Goal: Information Seeking & Learning: Check status

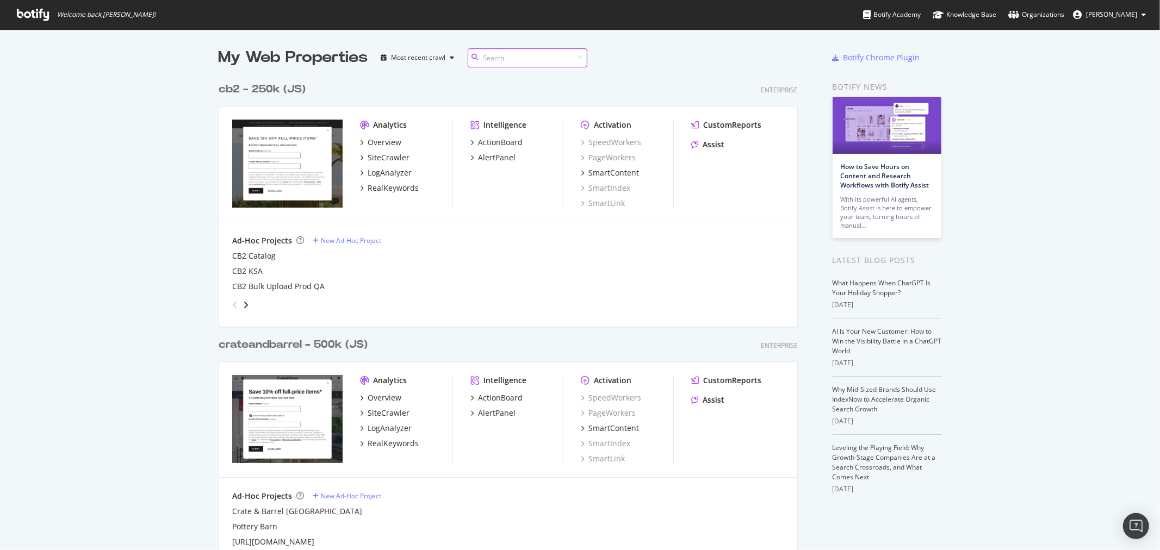
scroll to position [1138, 579]
click at [393, 443] on div "RealKeywords" at bounding box center [393, 443] width 51 height 11
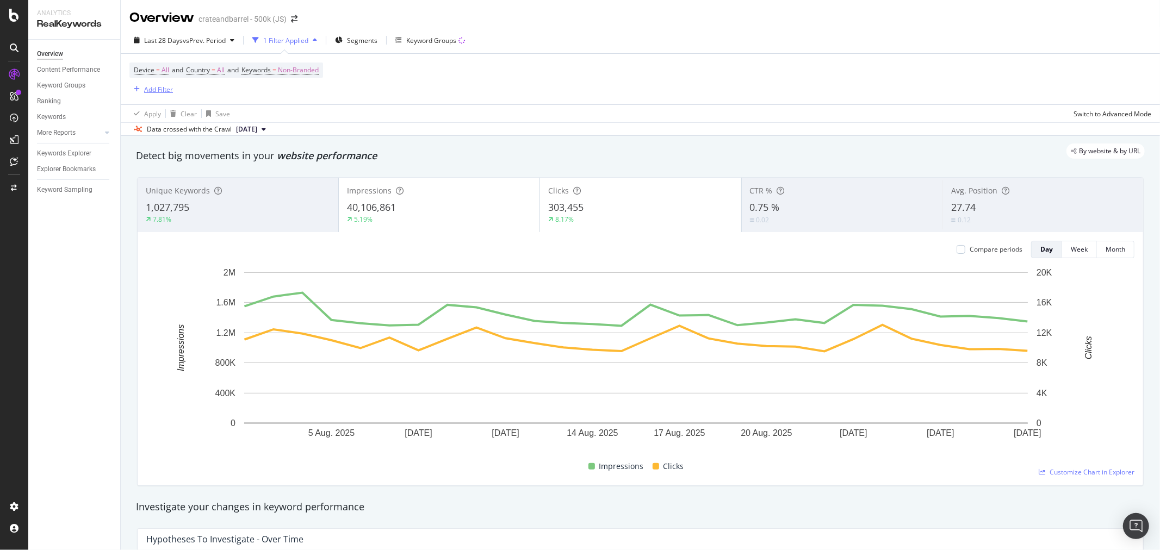
click at [160, 89] on div "Add Filter" at bounding box center [158, 89] width 29 height 9
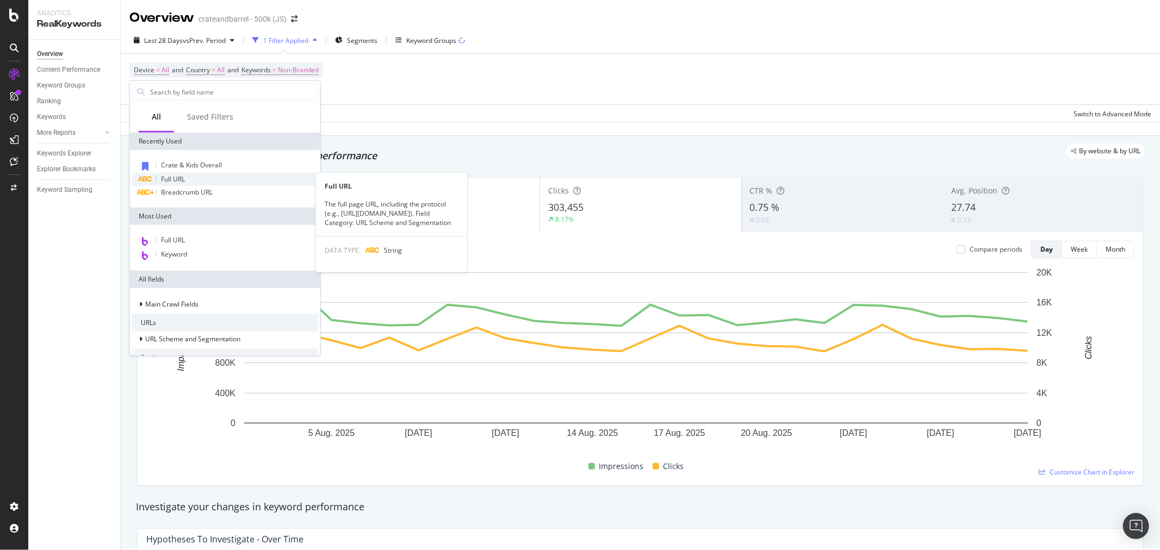
click at [188, 179] on div "Full URL" at bounding box center [225, 179] width 186 height 13
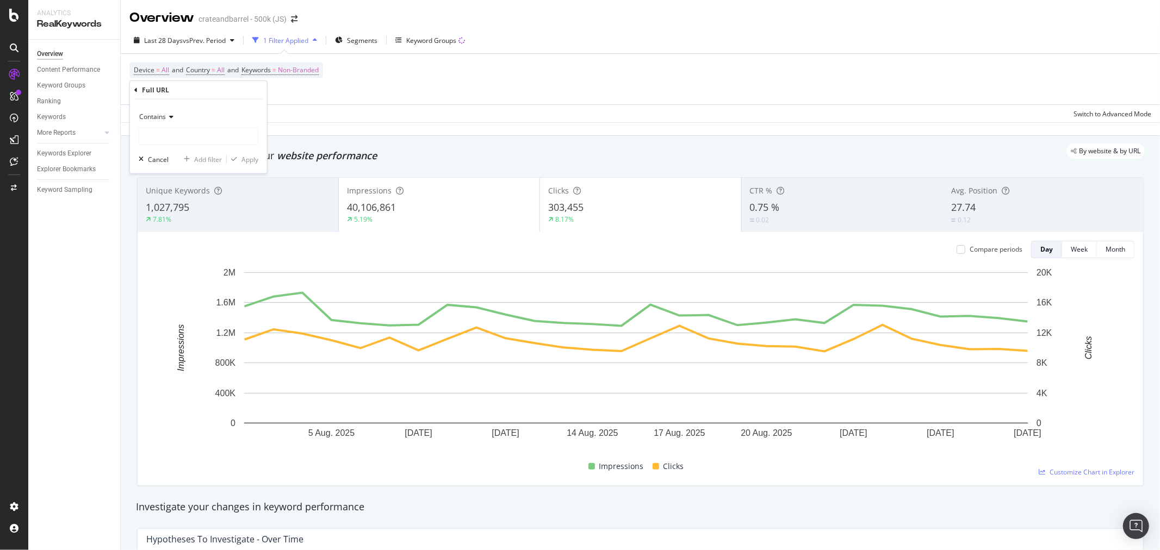
click at [170, 117] on icon at bounding box center [170, 117] width 8 height 7
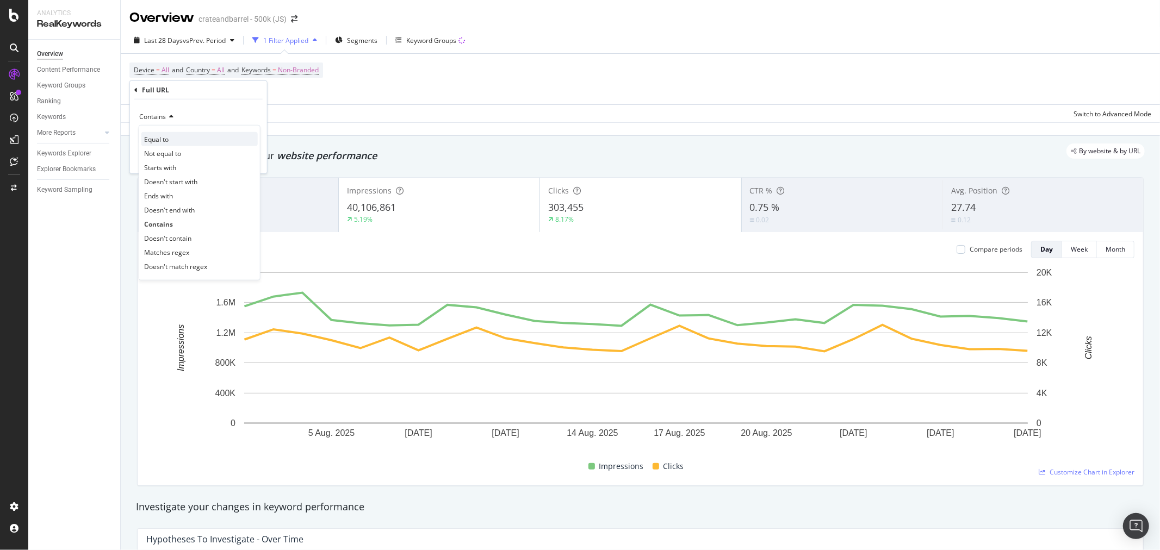
click at [172, 139] on div "Equal to" at bounding box center [199, 139] width 116 height 14
click at [173, 137] on input "text" at bounding box center [198, 136] width 119 height 17
paste input "[URL][DOMAIN_NAME]"
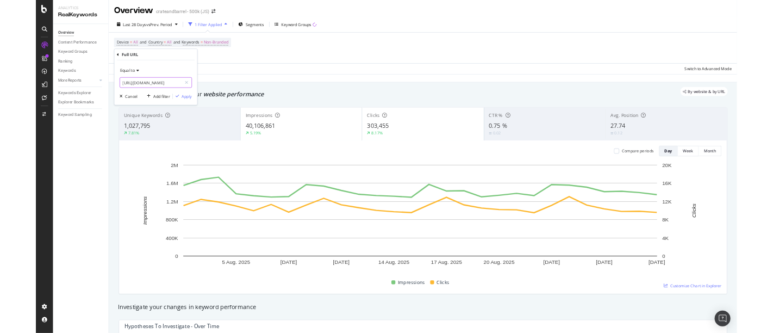
scroll to position [0, 116]
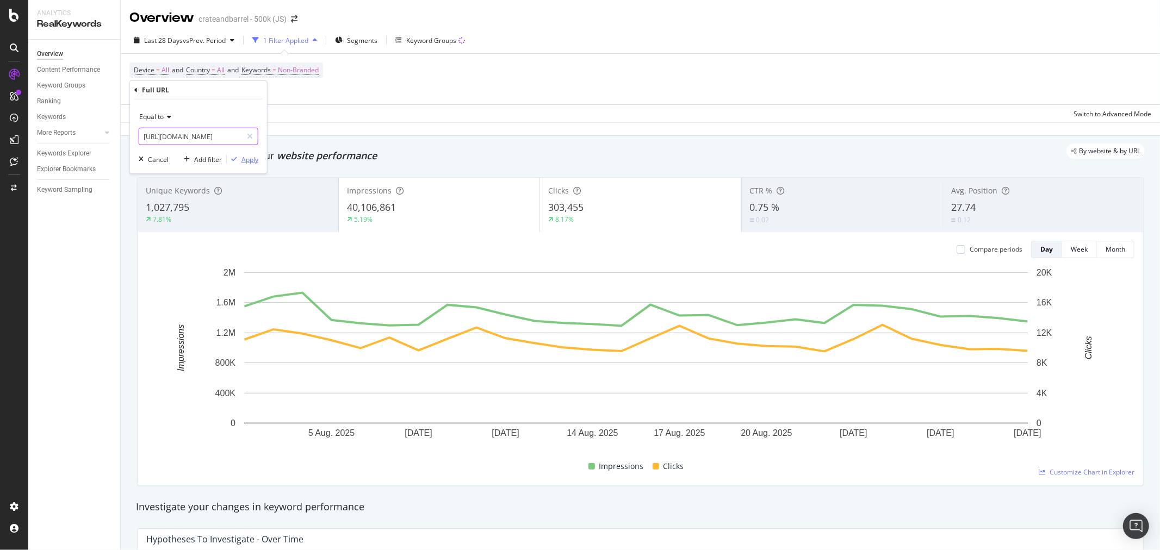
type input "[URL][DOMAIN_NAME]"
click at [251, 161] on div "Apply" at bounding box center [250, 158] width 17 height 9
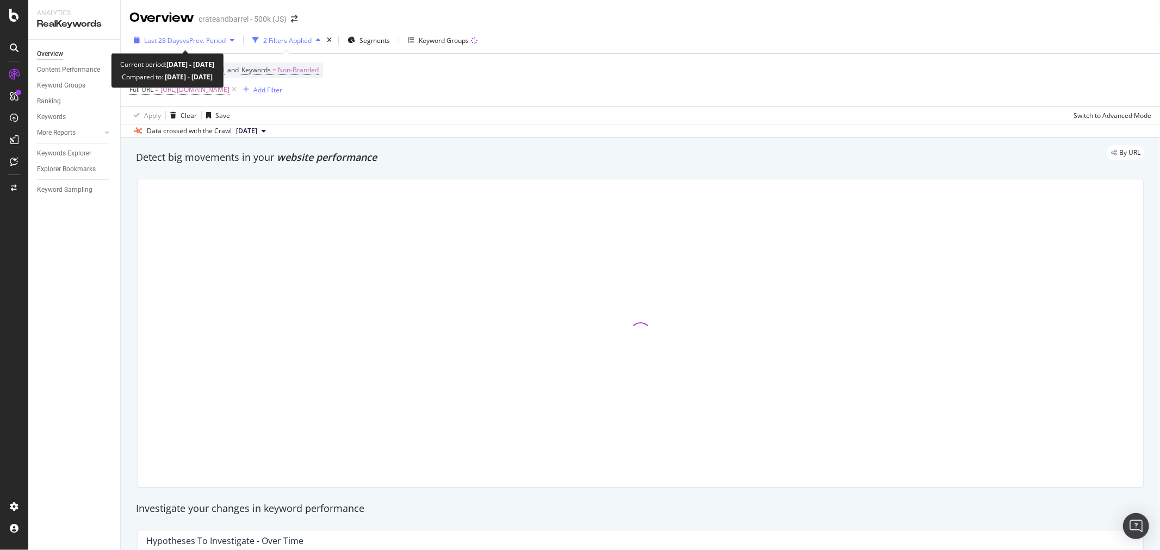
click at [184, 42] on span "vs Prev. Period" at bounding box center [204, 40] width 43 height 9
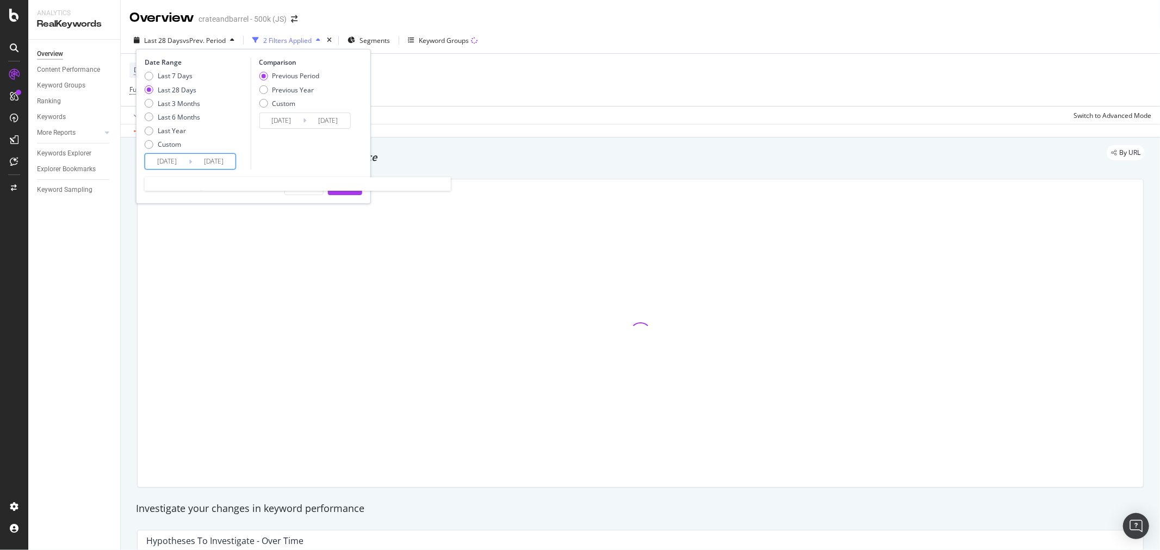
click at [171, 158] on input "[DATE]" at bounding box center [167, 161] width 44 height 15
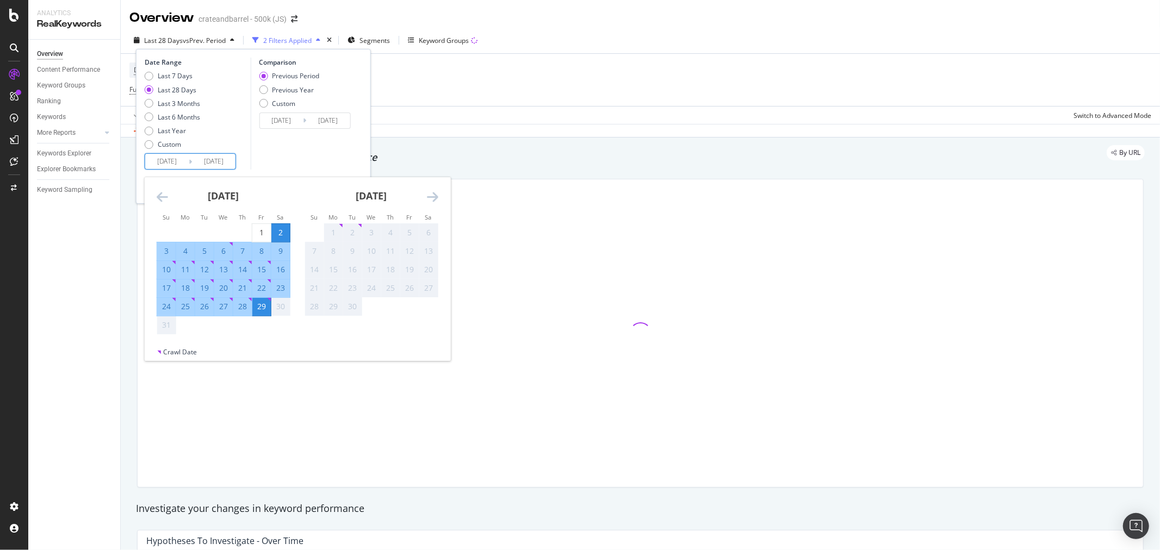
click at [162, 194] on icon "Move backward to switch to the previous month." at bounding box center [162, 196] width 11 height 13
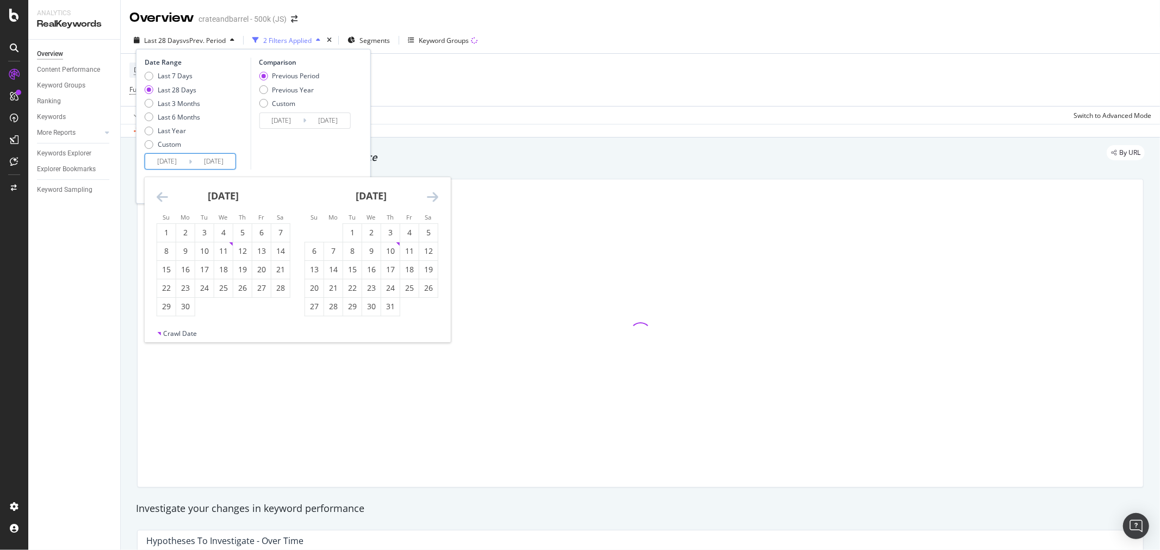
click at [162, 194] on icon "Move backward to switch to the previous month." at bounding box center [162, 196] width 11 height 13
click at [160, 196] on icon "Move backward to switch to the previous month." at bounding box center [162, 196] width 11 height 13
click at [160, 197] on icon "Move backward to switch to the previous month." at bounding box center [162, 196] width 11 height 13
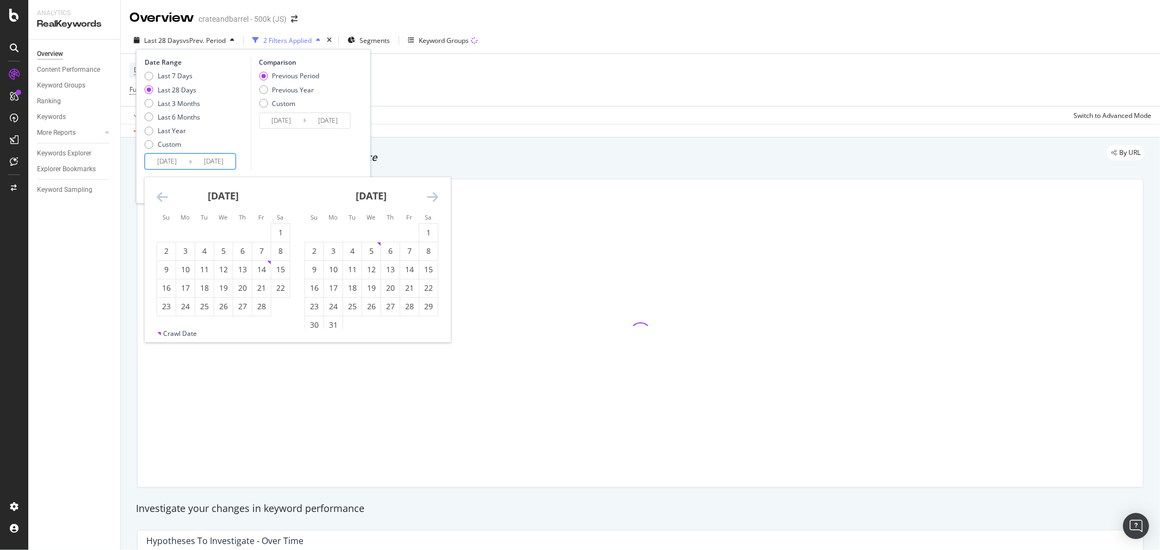
click at [160, 197] on icon "Move backward to switch to the previous month." at bounding box center [162, 196] width 11 height 13
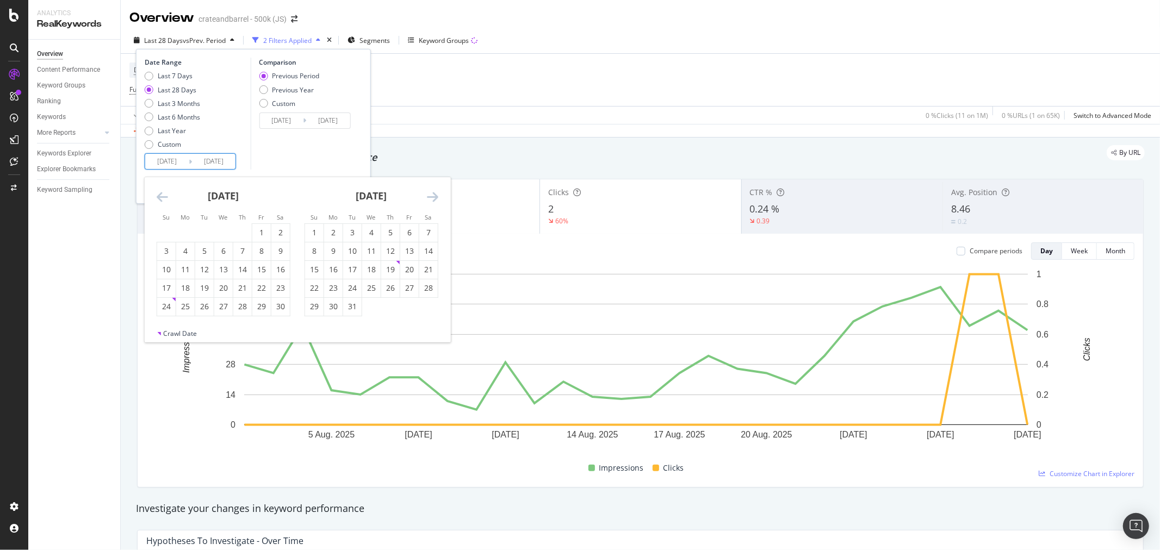
click at [160, 197] on icon "Move backward to switch to the previous month." at bounding box center [162, 196] width 11 height 13
drag, startPoint x: 210, startPoint y: 309, endPoint x: 240, endPoint y: 299, distance: 31.5
click at [210, 308] on div "27" at bounding box center [204, 306] width 18 height 11
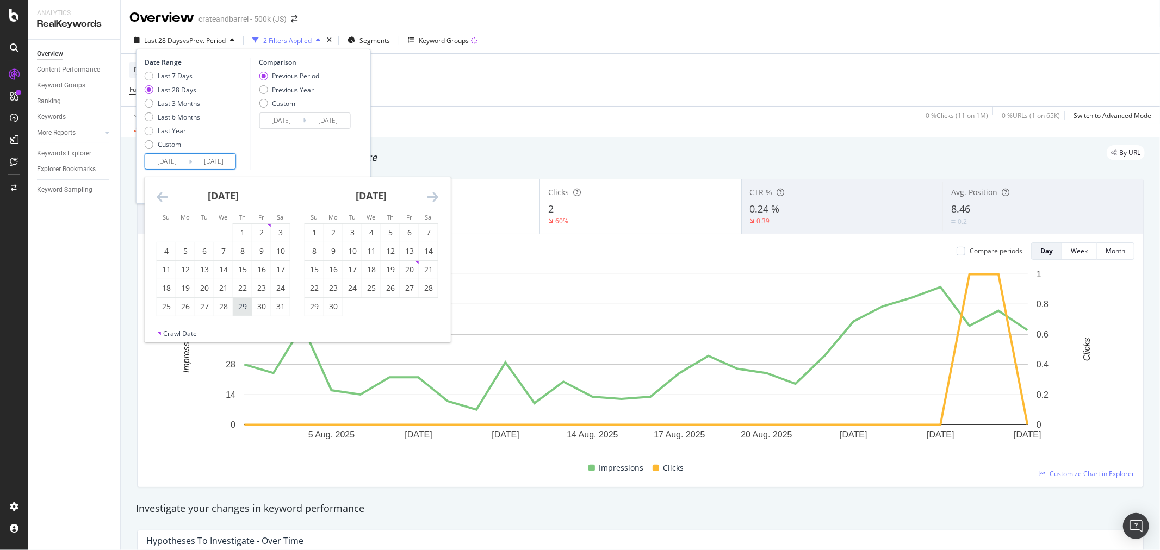
type input "[DATE]"
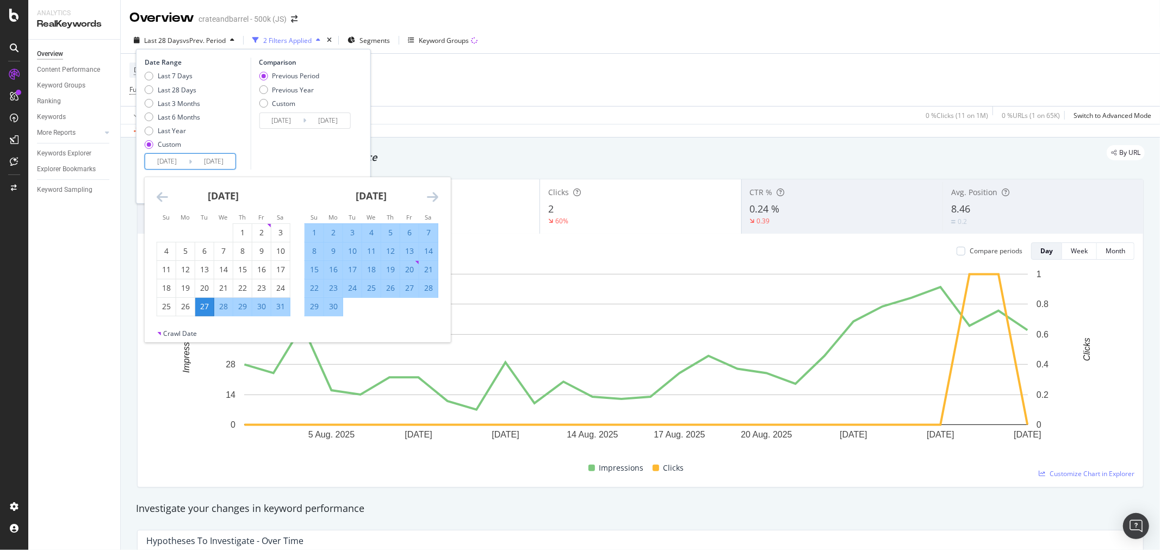
click at [434, 198] on icon "Move forward to switch to the next month." at bounding box center [432, 196] width 11 height 13
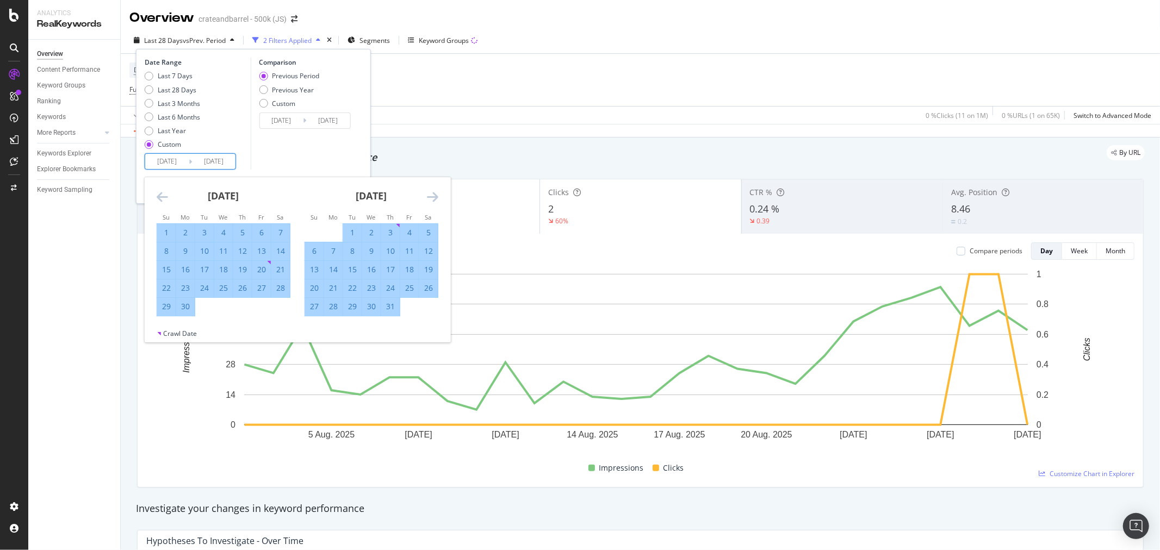
click at [434, 198] on icon "Move forward to switch to the next month." at bounding box center [432, 196] width 11 height 13
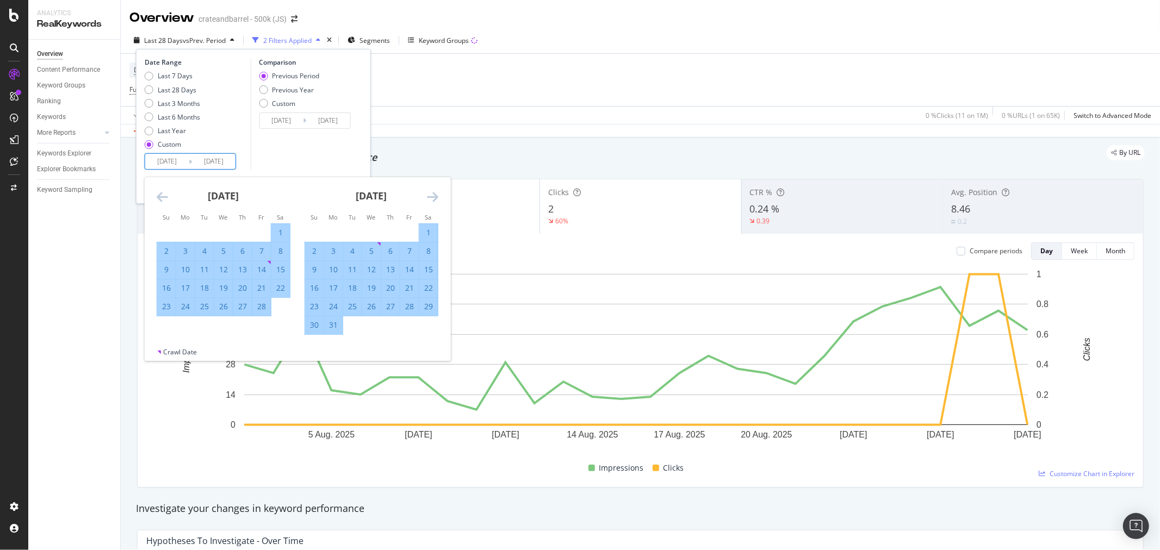
click at [434, 199] on icon "Move forward to switch to the next month." at bounding box center [432, 196] width 11 height 13
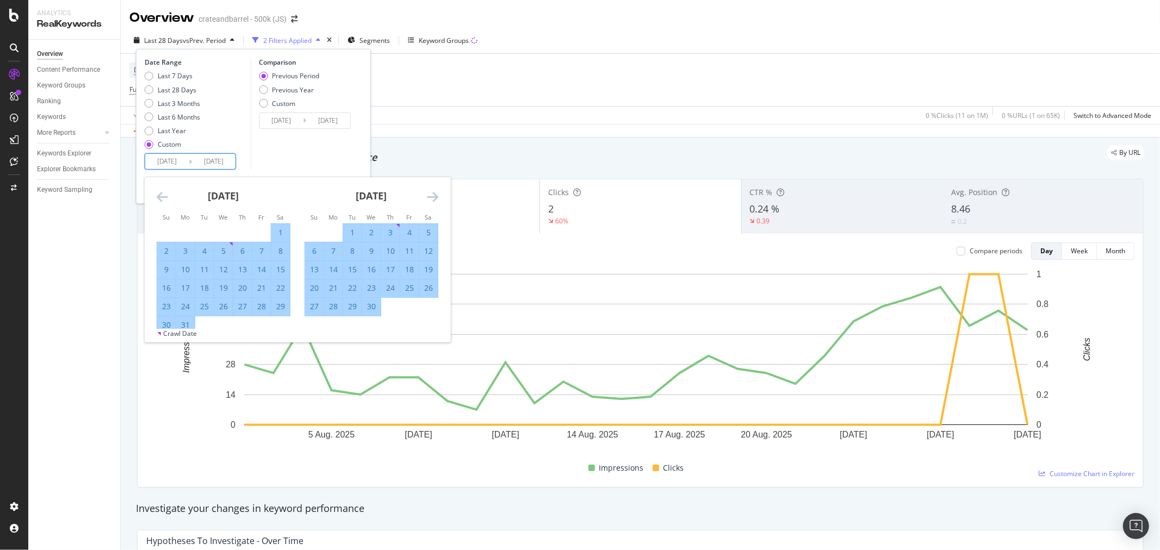
click at [434, 199] on icon "Move forward to switch to the next month." at bounding box center [432, 196] width 11 height 13
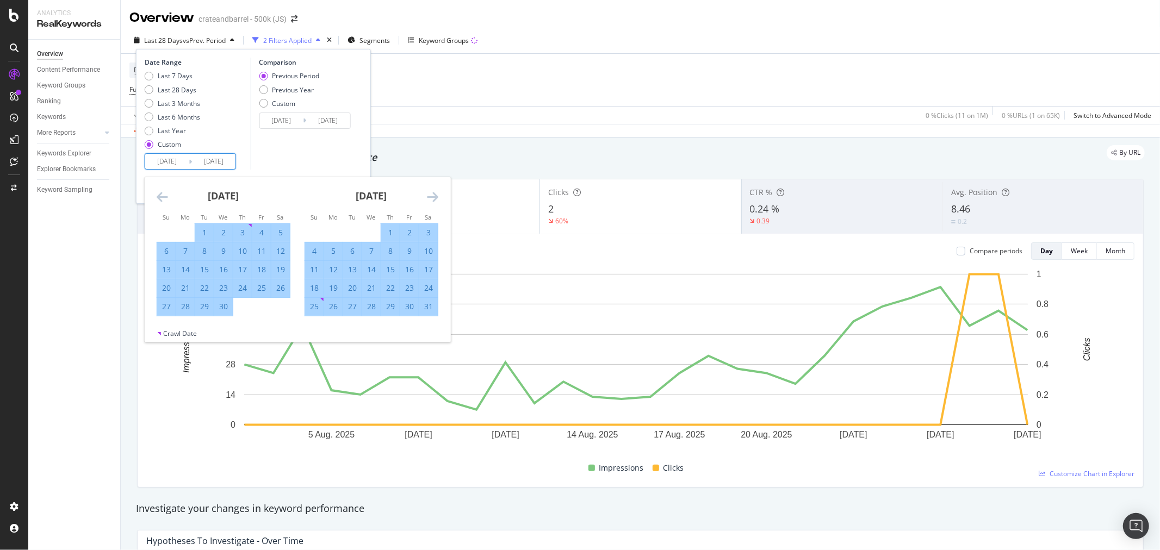
click at [434, 198] on icon "Move forward to switch to the next month." at bounding box center [432, 196] width 11 height 13
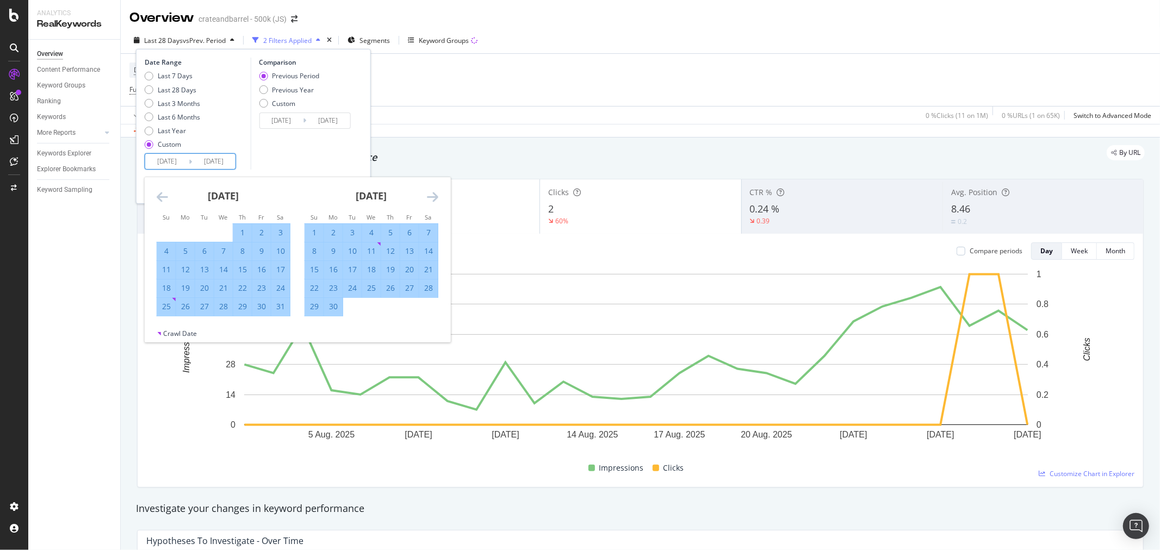
click at [434, 198] on icon "Move forward to switch to the next month." at bounding box center [432, 196] width 11 height 13
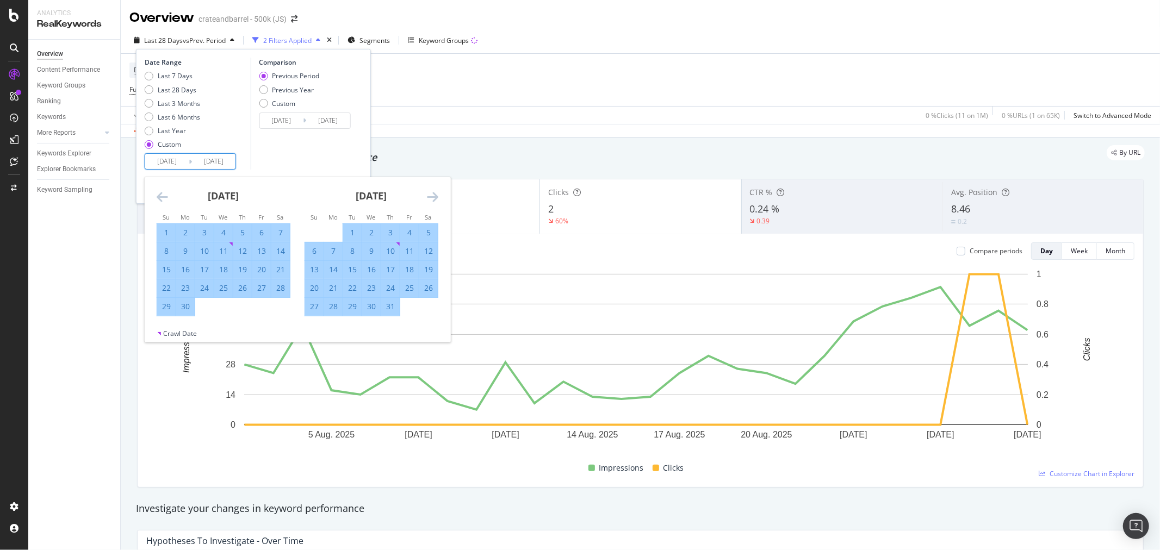
click at [435, 197] on icon "Move forward to switch to the next month." at bounding box center [432, 196] width 11 height 13
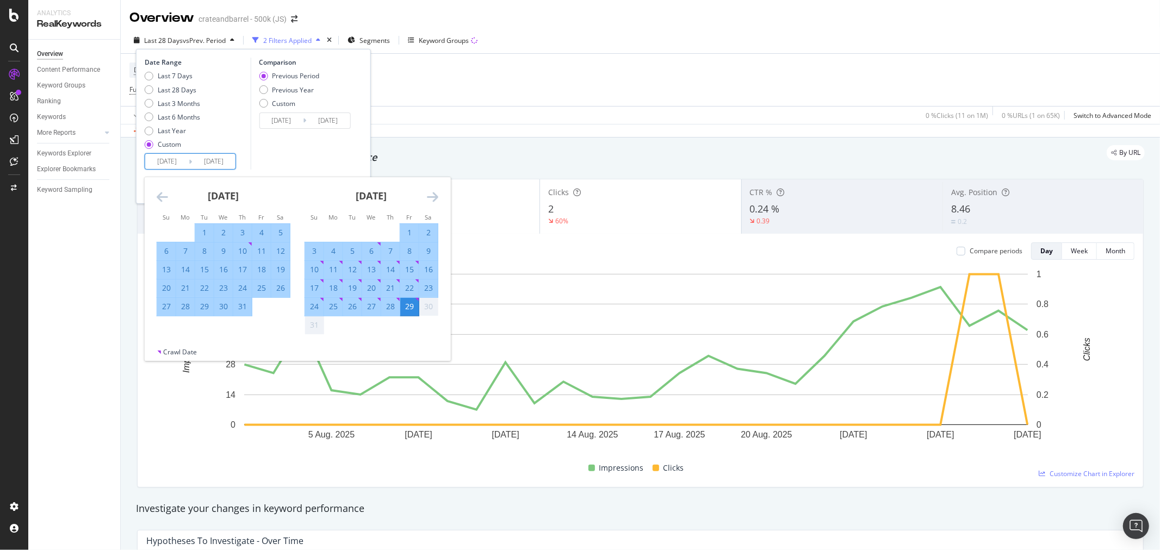
click at [374, 305] on div "27" at bounding box center [371, 306] width 18 height 11
type input "[DATE]"
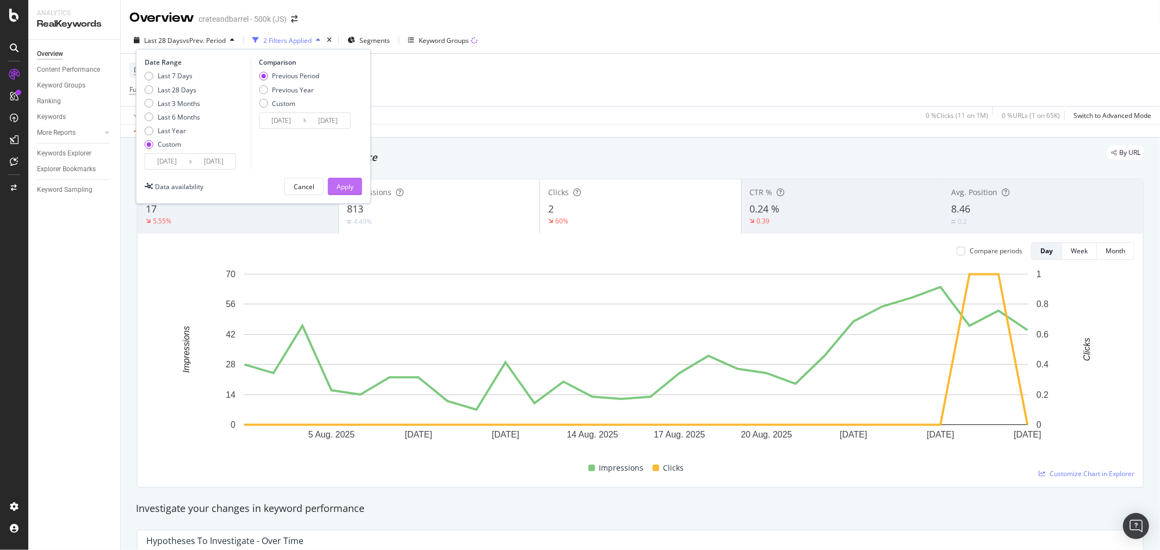
click at [351, 190] on div "Apply" at bounding box center [345, 186] width 17 height 9
